Goal: Information Seeking & Learning: Learn about a topic

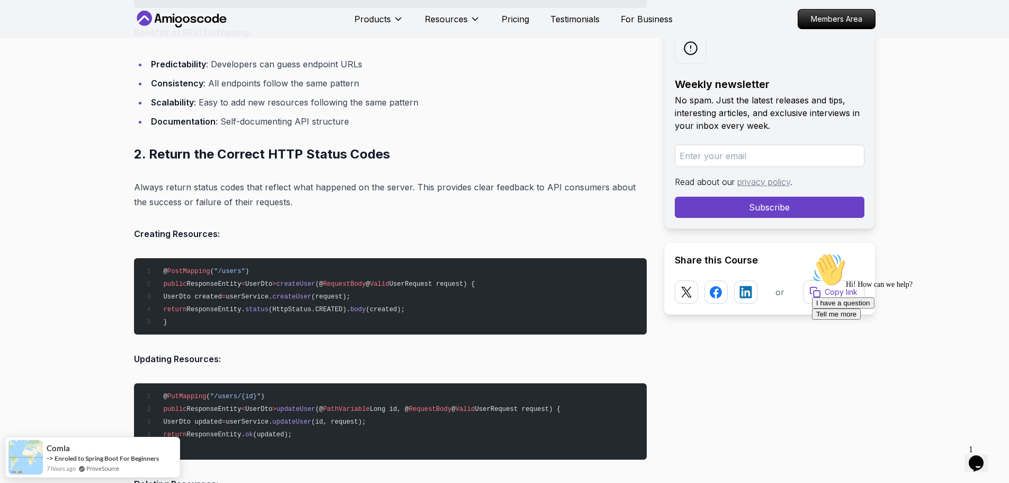
scroll to position [1648, 0]
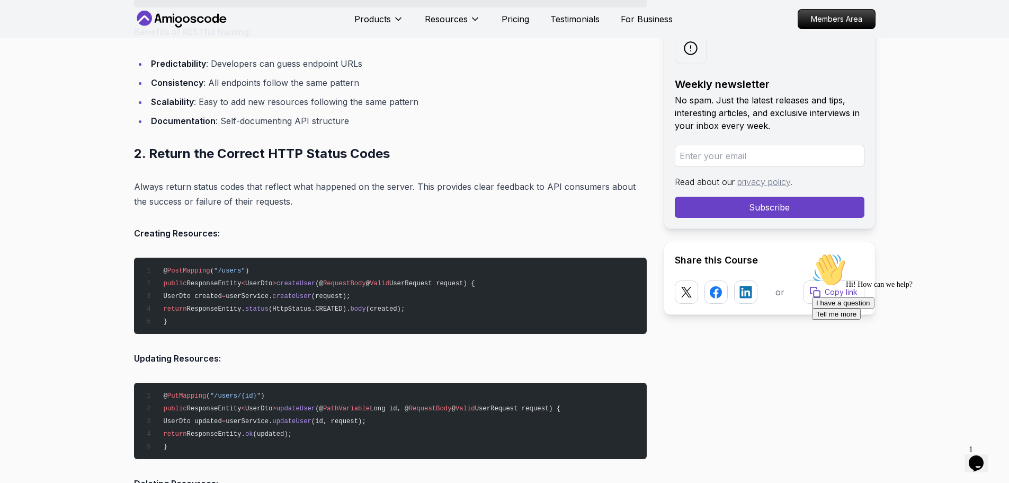
click at [236, 309] on span "ResponseEntity." at bounding box center [216, 308] width 58 height 7
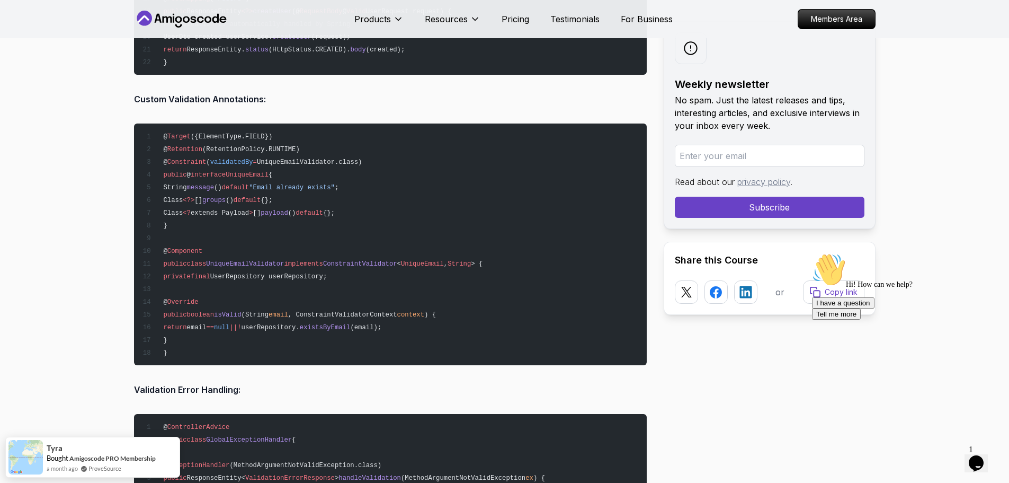
scroll to position [4222, 0]
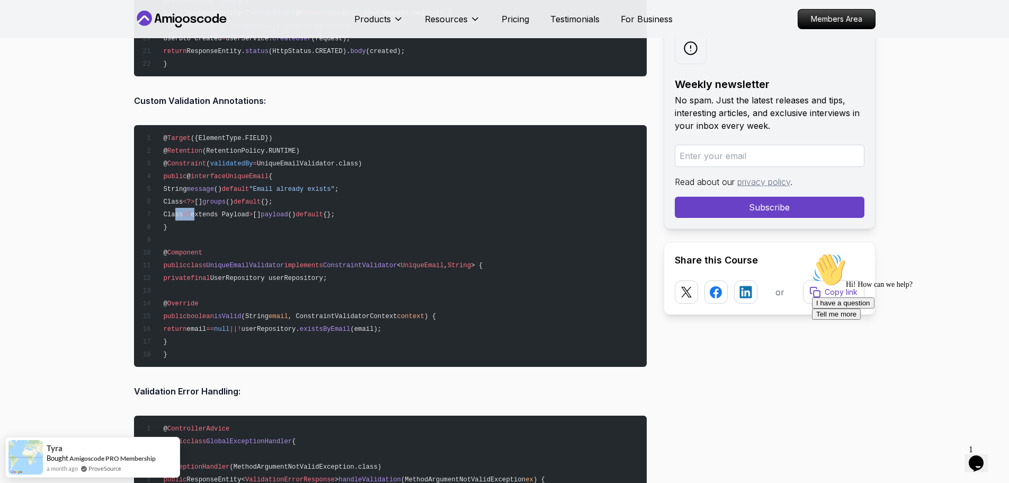
drag, startPoint x: 173, startPoint y: 220, endPoint x: 206, endPoint y: 209, distance: 35.2
click at [206, 209] on pre "@ Target ({ElementType.FIELD}) @ Retention (RetentionPolicy.RUNTIME) @ Constrai…" at bounding box center [390, 246] width 513 height 242
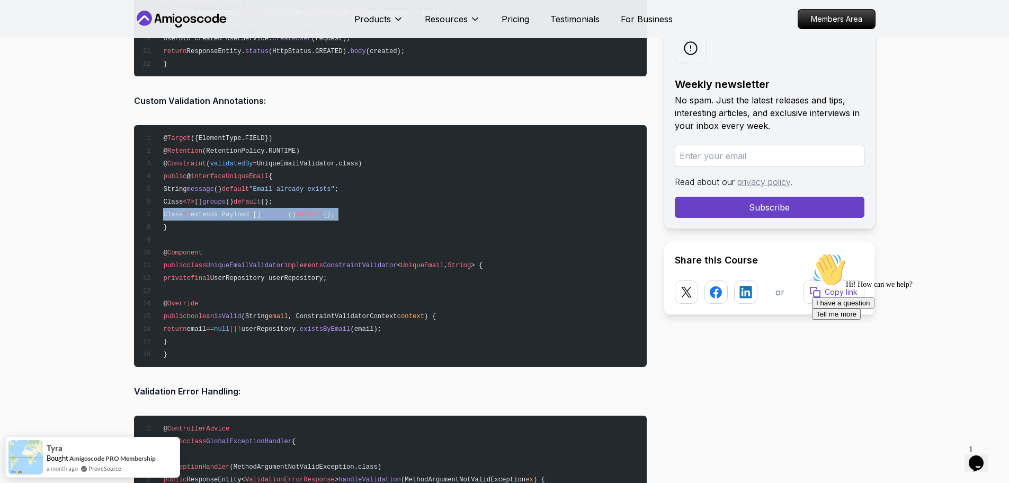
click at [206, 209] on pre "@ Target ({ElementType.FIELD}) @ Retention (RetentionPolicy.RUNTIME) @ Constrai…" at bounding box center [390, 246] width 513 height 242
click at [204, 213] on span "extends Payload" at bounding box center [220, 214] width 58 height 7
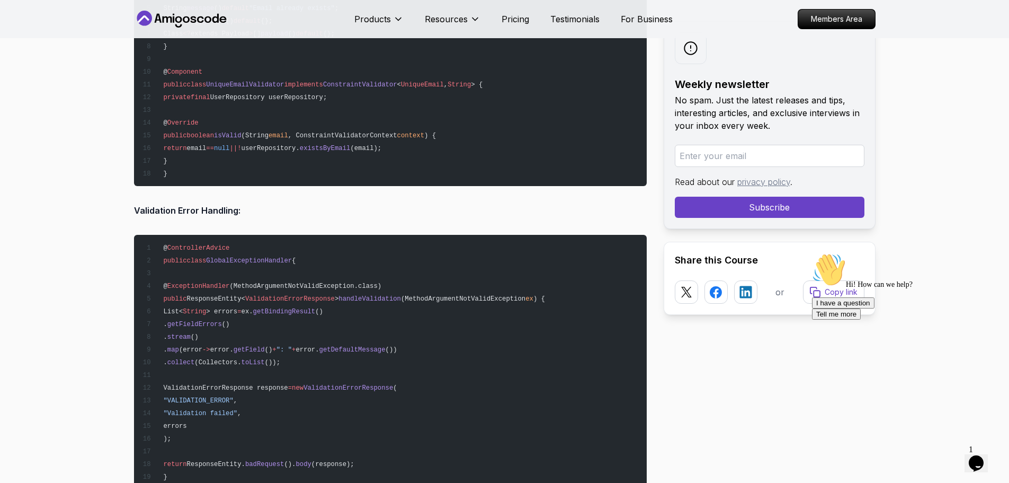
scroll to position [4482, 0]
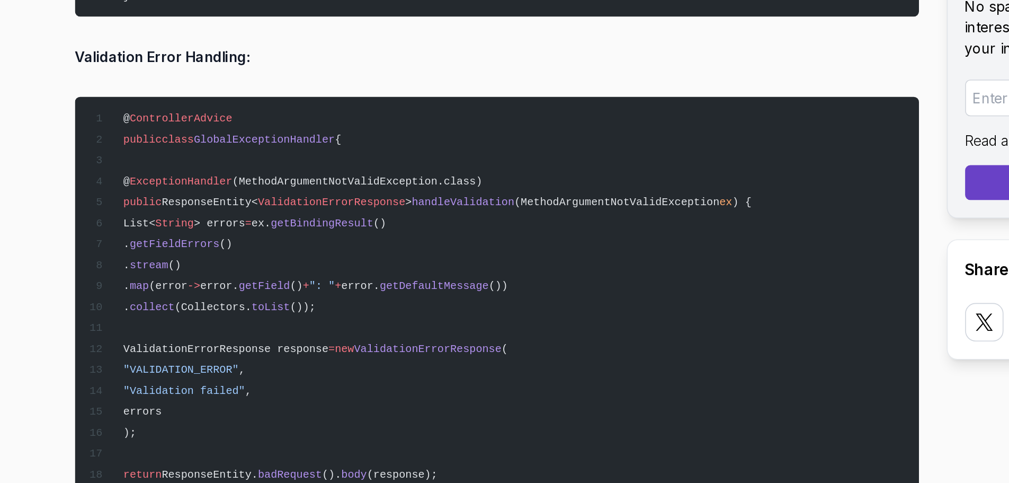
click at [266, 218] on span "ValidationErrorResponse" at bounding box center [290, 219] width 90 height 7
click at [209, 219] on span "ResponseEntity<" at bounding box center [216, 219] width 58 height 7
click at [222, 248] on pre "@ ControllerAdvice public class GlobalExceptionHandler { @ ExceptionHandler (Me…" at bounding box center [390, 288] width 513 height 267
drag, startPoint x: 222, startPoint y: 248, endPoint x: 222, endPoint y: 256, distance: 7.9
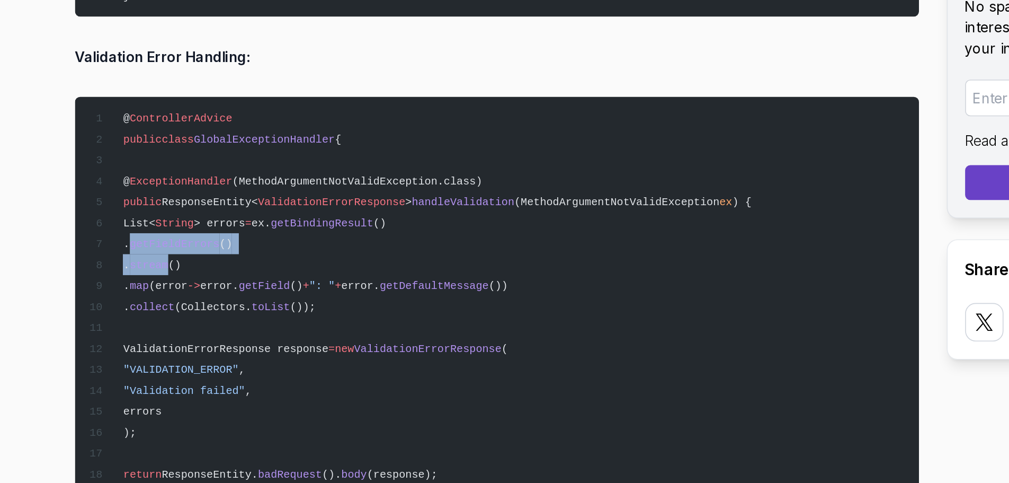
click at [222, 256] on pre "@ ControllerAdvice public class GlobalExceptionHandler { @ ExceptionHandler (Me…" at bounding box center [390, 288] width 513 height 267
click at [191, 256] on span "stream" at bounding box center [178, 257] width 23 height 7
click at [223, 264] on pre "@ ControllerAdvice public class GlobalExceptionHandler { @ ExceptionHandler (Me…" at bounding box center [390, 288] width 513 height 267
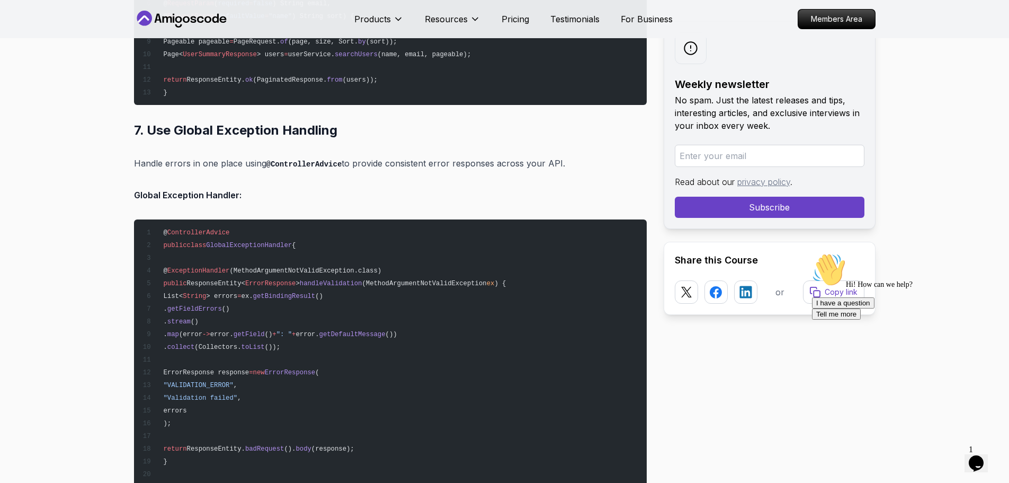
scroll to position [7500, 0]
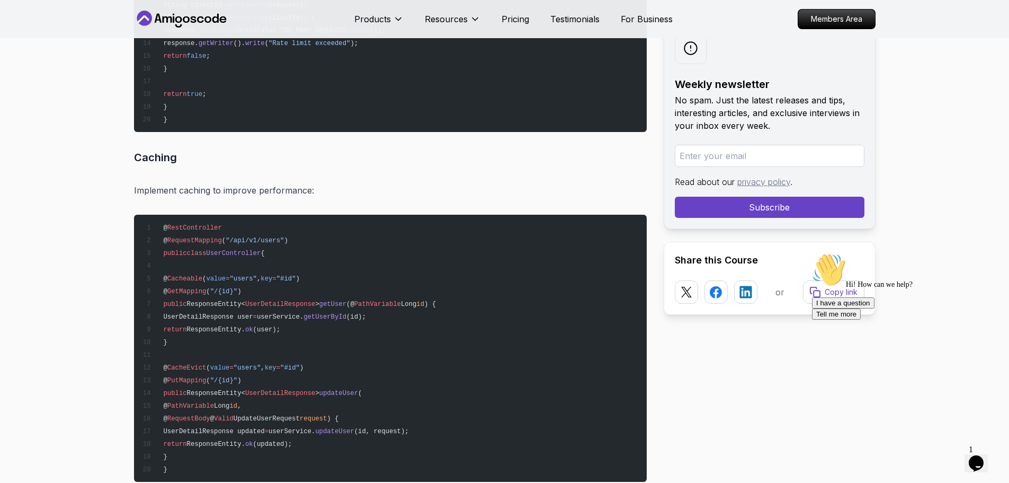
scroll to position [12923, 0]
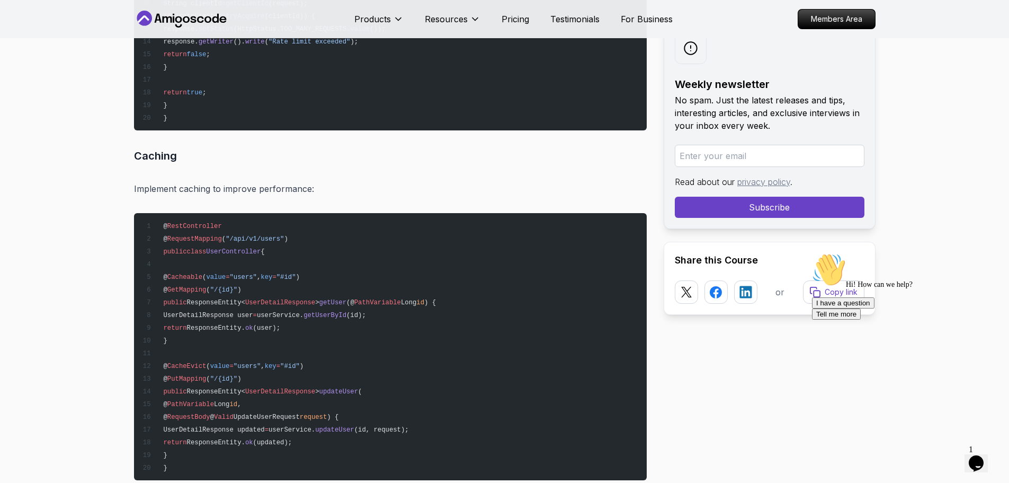
click at [224, 277] on span "value" at bounding box center [216, 276] width 20 height 7
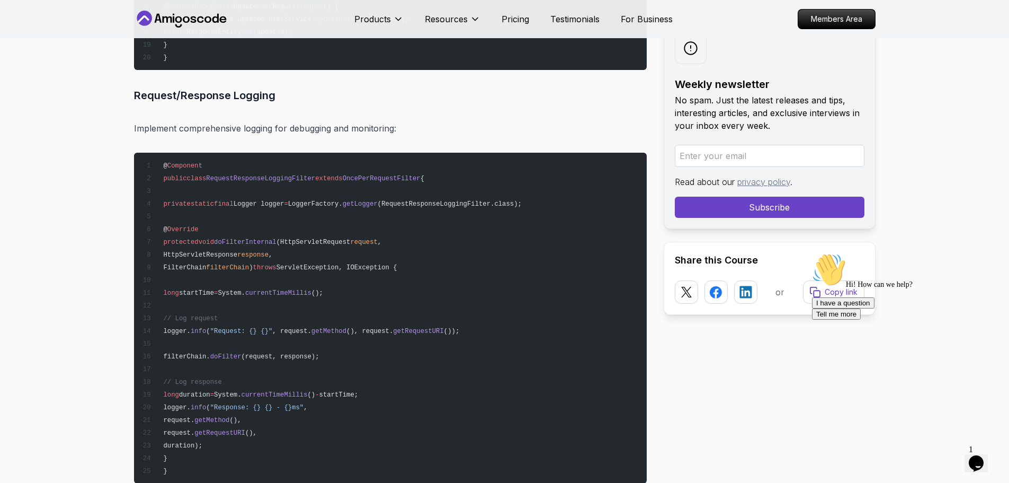
scroll to position [13334, 0]
